Goal: Transaction & Acquisition: Purchase product/service

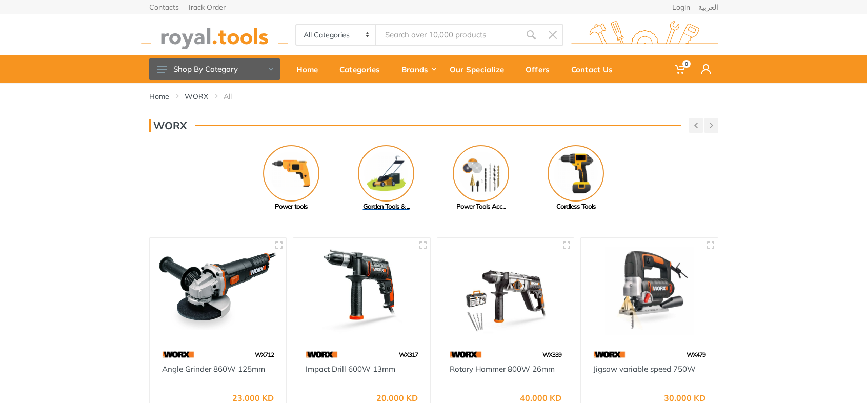
click at [386, 190] on img at bounding box center [386, 173] width 56 height 56
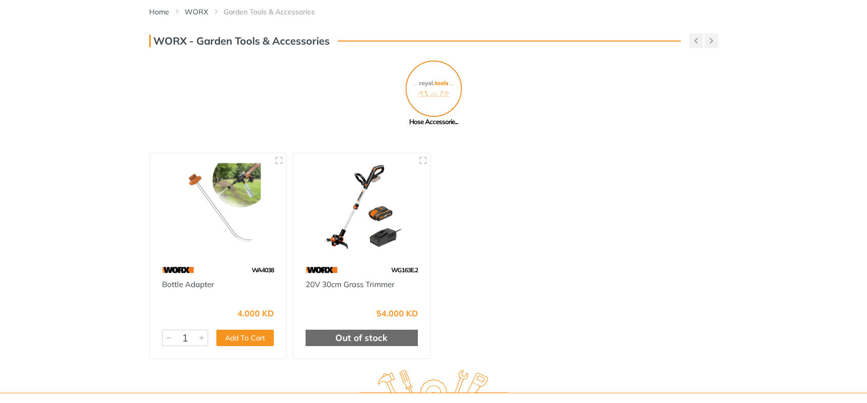
scroll to position [103, 0]
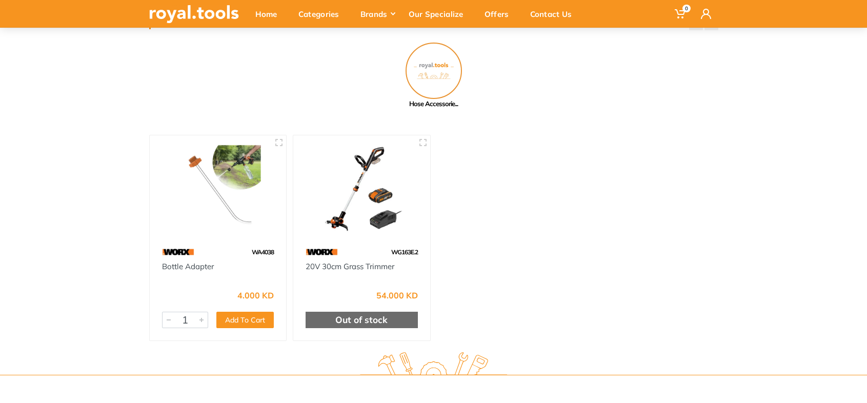
click at [361, 216] on img at bounding box center [362, 189] width 118 height 89
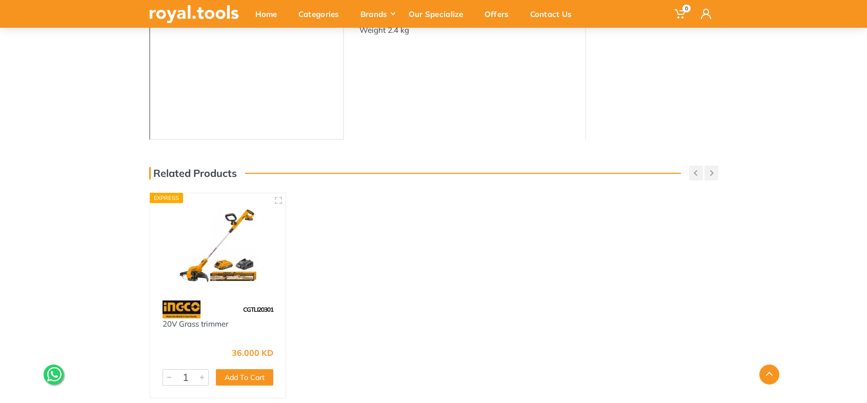
scroll to position [308, 0]
